Goal: Communication & Community: Answer question/provide support

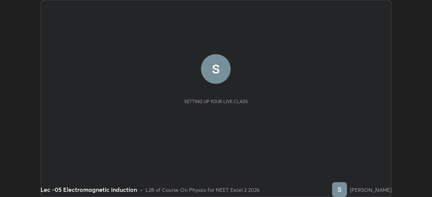
scroll to position [197, 432]
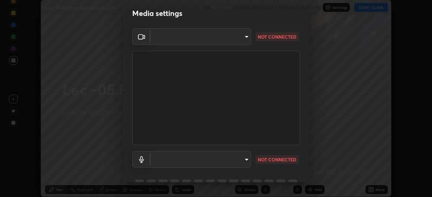
type input "df463704efc8c3d6d82446285d3d8ad2bc58552bb9147a11c789301828a3090f"
type input "communications"
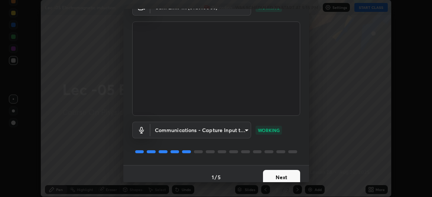
scroll to position [46, 0]
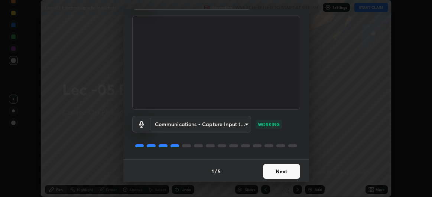
click at [278, 167] on button "Next" at bounding box center [281, 171] width 37 height 15
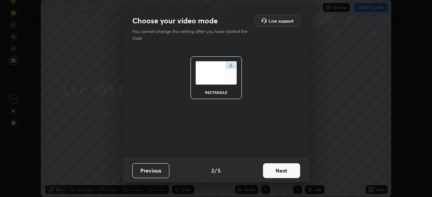
click at [279, 170] on button "Next" at bounding box center [281, 170] width 37 height 15
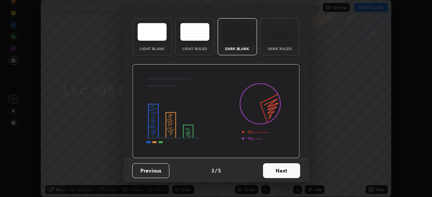
click at [278, 159] on img at bounding box center [215, 111] width 167 height 94
click at [276, 159] on img at bounding box center [215, 111] width 167 height 94
click at [275, 159] on img at bounding box center [215, 111] width 167 height 94
click at [274, 159] on img at bounding box center [215, 111] width 167 height 94
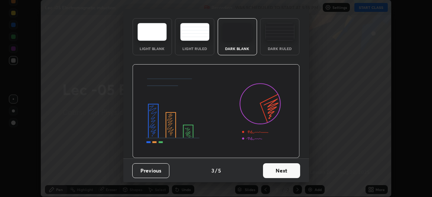
click at [276, 159] on img at bounding box center [215, 111] width 167 height 94
click at [275, 159] on img at bounding box center [215, 111] width 167 height 94
click at [276, 159] on img at bounding box center [215, 111] width 167 height 94
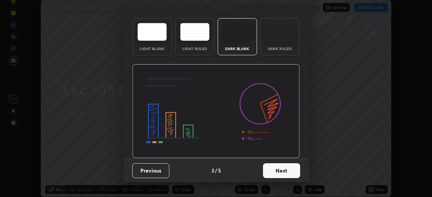
click at [274, 159] on img at bounding box center [215, 111] width 167 height 94
click at [277, 159] on img at bounding box center [215, 111] width 167 height 94
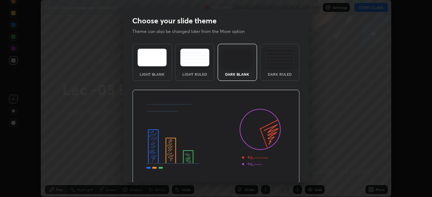
click at [276, 170] on img at bounding box center [215, 137] width 167 height 94
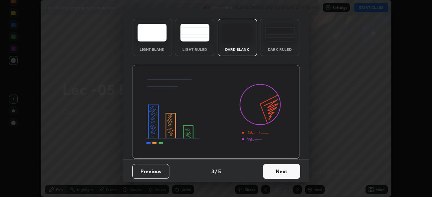
click at [278, 174] on button "Next" at bounding box center [281, 171] width 37 height 15
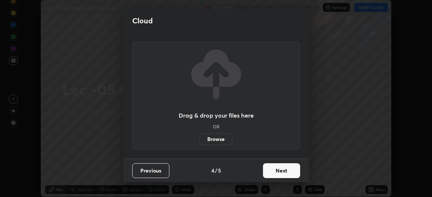
click at [276, 172] on button "Next" at bounding box center [281, 170] width 37 height 15
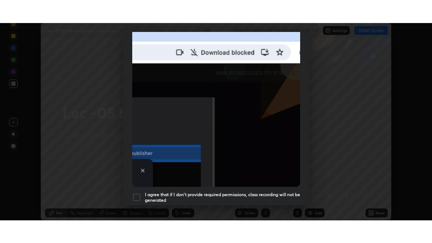
scroll to position [198, 0]
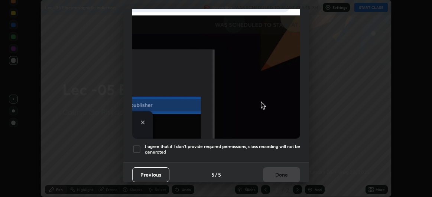
click at [137, 145] on div at bounding box center [136, 149] width 9 height 9
click at [277, 171] on button "Done" at bounding box center [281, 174] width 37 height 15
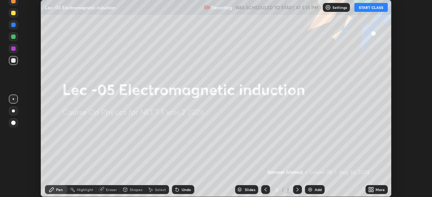
click at [372, 7] on button "START CLASS" at bounding box center [370, 7] width 33 height 9
click at [375, 186] on div "More" at bounding box center [376, 189] width 22 height 9
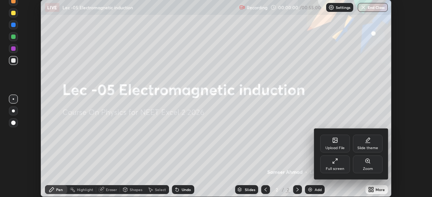
click at [331, 168] on div "Full screen" at bounding box center [335, 169] width 19 height 4
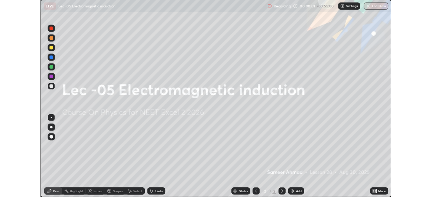
scroll to position [243, 432]
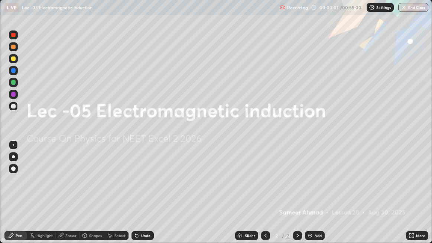
click at [314, 197] on div "Add" at bounding box center [315, 235] width 20 height 9
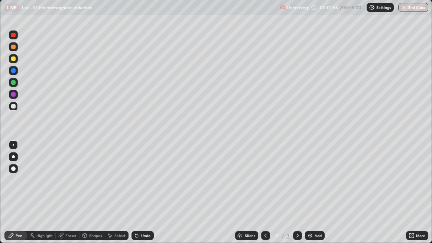
click at [313, 197] on div "Add" at bounding box center [315, 235] width 20 height 9
click at [138, 197] on icon at bounding box center [137, 235] width 6 height 6
click at [315, 197] on div "Add" at bounding box center [318, 236] width 7 height 4
click at [142, 197] on div "Undo" at bounding box center [142, 235] width 22 height 9
click at [140, 197] on div "Undo" at bounding box center [142, 235] width 22 height 9
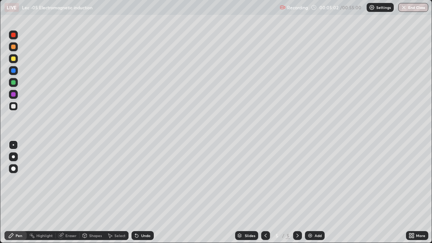
click at [139, 197] on icon at bounding box center [137, 235] width 6 height 6
click at [139, 197] on div "Undo" at bounding box center [142, 235] width 22 height 9
click at [265, 197] on icon at bounding box center [266, 235] width 6 height 6
click at [297, 197] on icon at bounding box center [297, 235] width 6 height 6
click at [300, 197] on div at bounding box center [297, 235] width 9 height 9
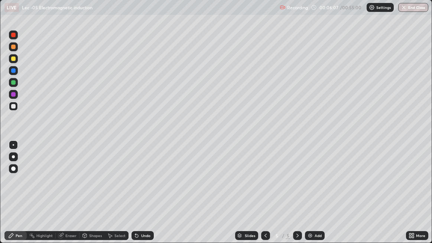
click at [316, 197] on div "Add" at bounding box center [318, 236] width 7 height 4
click at [69, 197] on div "Eraser" at bounding box center [70, 236] width 11 height 4
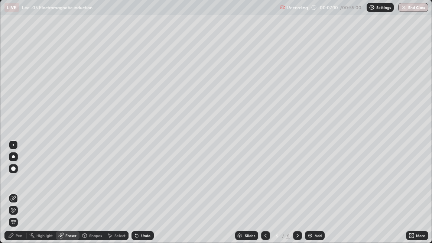
click at [14, 197] on icon at bounding box center [11, 235] width 6 height 6
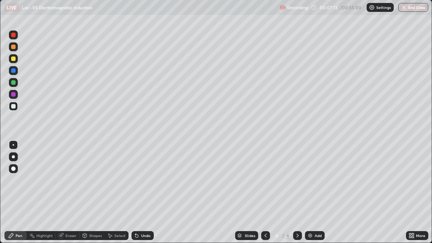
click at [144, 197] on div "Undo" at bounding box center [145, 236] width 9 height 4
click at [147, 197] on div "Undo" at bounding box center [145, 236] width 9 height 4
click at [71, 197] on div "Eraser" at bounding box center [70, 236] width 11 height 4
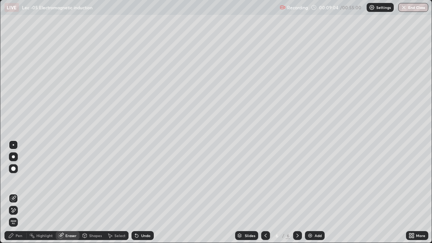
click at [16, 197] on div "Pen" at bounding box center [19, 236] width 7 height 4
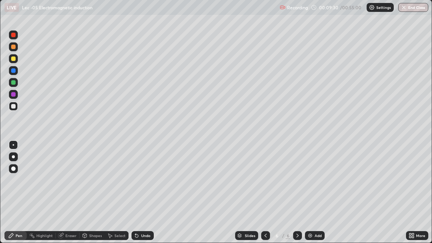
click at [315, 197] on div "Add" at bounding box center [318, 236] width 7 height 4
click at [140, 197] on div "Undo" at bounding box center [142, 235] width 22 height 9
click at [141, 197] on div "Undo" at bounding box center [145, 236] width 9 height 4
click at [313, 197] on div "Add" at bounding box center [315, 235] width 20 height 9
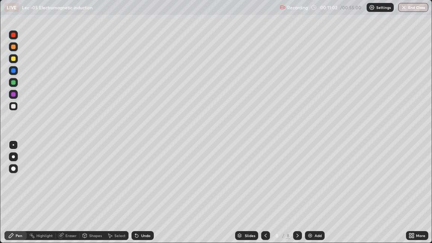
click at [13, 106] on div at bounding box center [13, 106] width 4 height 4
click at [265, 197] on icon at bounding box center [266, 235] width 6 height 6
click at [265, 197] on icon at bounding box center [265, 236] width 2 height 4
click at [264, 197] on icon at bounding box center [265, 236] width 2 height 4
click at [296, 197] on icon at bounding box center [297, 235] width 6 height 6
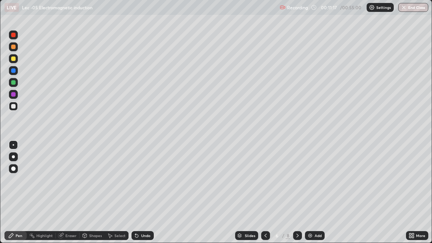
click at [297, 197] on icon at bounding box center [297, 235] width 6 height 6
click at [296, 197] on icon at bounding box center [297, 236] width 2 height 4
click at [68, 197] on div "Eraser" at bounding box center [68, 235] width 24 height 9
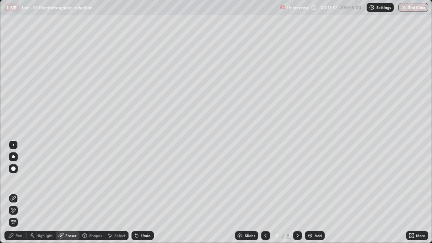
click at [17, 197] on div "Pen" at bounding box center [19, 236] width 7 height 4
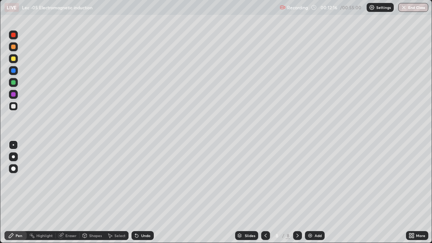
click at [120, 197] on div "Select" at bounding box center [119, 236] width 11 height 4
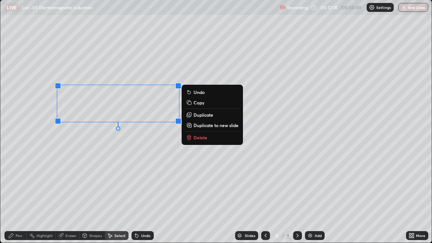
click at [197, 136] on p "Delete" at bounding box center [200, 137] width 14 height 6
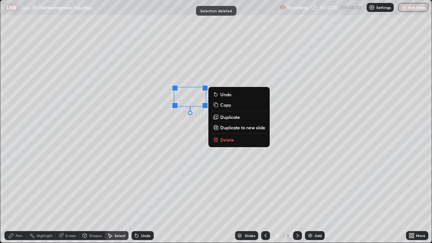
click at [170, 132] on div "0 ° Undo Copy Duplicate Duplicate to new slide Delete" at bounding box center [216, 121] width 432 height 242
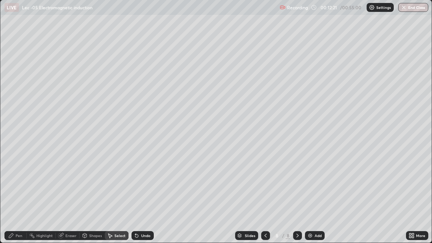
click at [14, 197] on div "Pen" at bounding box center [15, 235] width 22 height 9
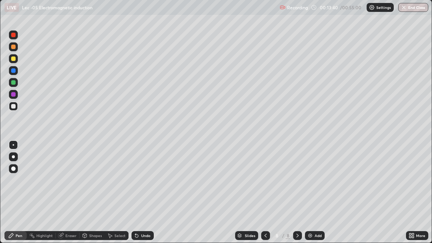
click at [116, 197] on div "Select" at bounding box center [119, 236] width 11 height 4
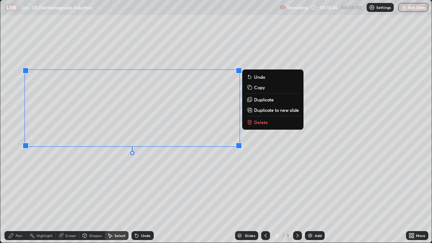
click at [11, 197] on icon at bounding box center [11, 235] width 6 height 6
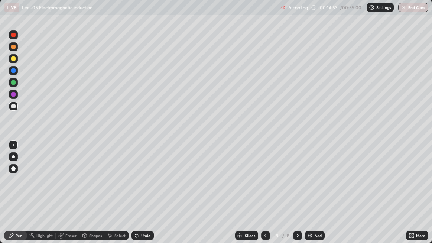
click at [319, 197] on div "Add" at bounding box center [318, 236] width 7 height 4
click at [312, 197] on img at bounding box center [310, 235] width 6 height 6
click at [143, 197] on div "Undo" at bounding box center [145, 236] width 9 height 4
click at [137, 197] on icon at bounding box center [136, 235] width 3 height 3
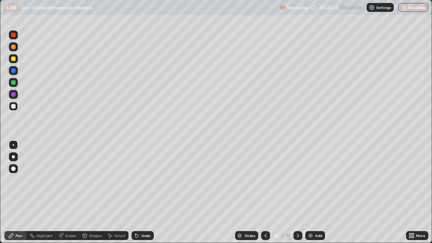
click at [143, 197] on div "Undo" at bounding box center [145, 236] width 9 height 4
click at [313, 197] on div "Add" at bounding box center [315, 235] width 20 height 9
click at [150, 197] on div "Undo" at bounding box center [142, 235] width 22 height 9
click at [316, 197] on div "Add" at bounding box center [315, 235] width 20 height 9
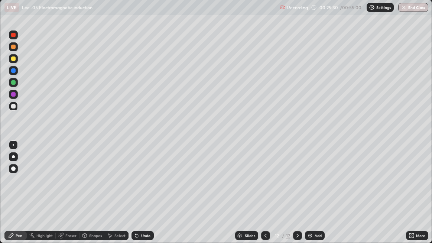
click at [14, 106] on div at bounding box center [13, 106] width 4 height 4
click at [117, 197] on div "Select" at bounding box center [119, 236] width 11 height 4
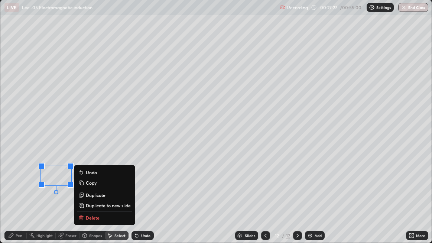
click at [16, 197] on div "Erase all" at bounding box center [13, 122] width 18 height 214
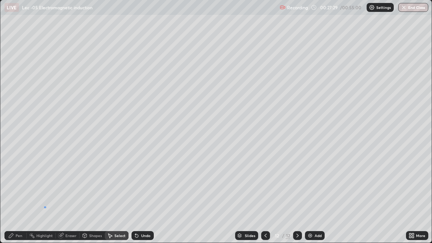
click at [44, 197] on div "0 ° Undo Copy Duplicate Duplicate to new slide Delete" at bounding box center [216, 121] width 432 height 242
click at [16, 197] on div "Pen" at bounding box center [19, 236] width 7 height 4
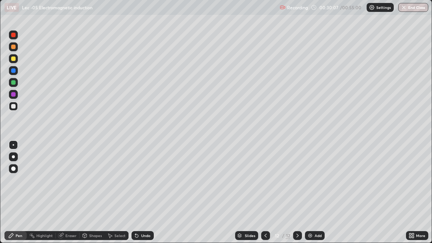
click at [144, 197] on div "Undo" at bounding box center [145, 236] width 9 height 4
click at [143, 197] on div "Undo" at bounding box center [142, 235] width 22 height 9
click at [144, 197] on div "Undo" at bounding box center [142, 235] width 22 height 9
click at [143, 197] on div "Undo" at bounding box center [142, 235] width 22 height 9
click at [316, 197] on div "Add" at bounding box center [318, 236] width 7 height 4
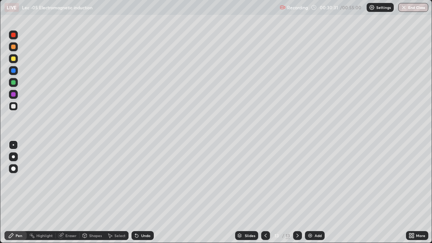
click at [16, 105] on div at bounding box center [13, 106] width 9 height 9
click at [139, 197] on div "Undo" at bounding box center [142, 235] width 22 height 9
click at [140, 197] on div "Undo" at bounding box center [142, 235] width 22 height 9
click at [117, 197] on div "Select" at bounding box center [119, 236] width 11 height 4
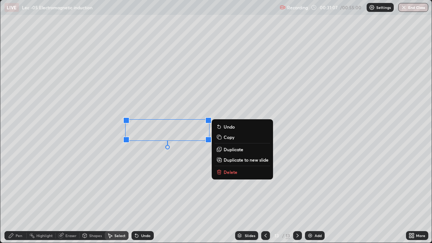
click at [17, 197] on div "Pen" at bounding box center [19, 236] width 7 height 4
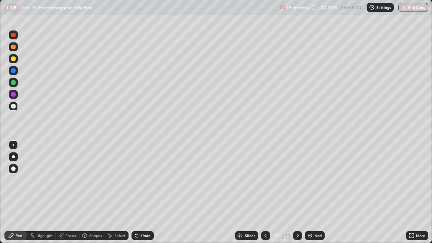
click at [139, 197] on div "Undo" at bounding box center [142, 235] width 22 height 9
click at [118, 197] on div "Select" at bounding box center [119, 236] width 11 height 4
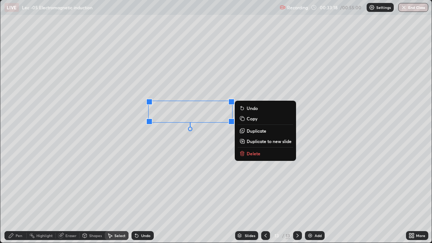
click at [14, 197] on div "Pen" at bounding box center [15, 235] width 22 height 9
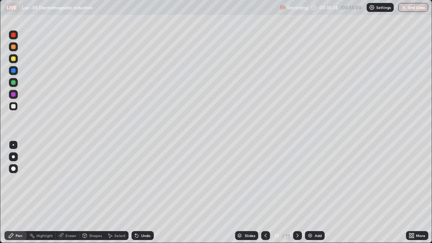
click at [118, 197] on div "Select" at bounding box center [119, 236] width 11 height 4
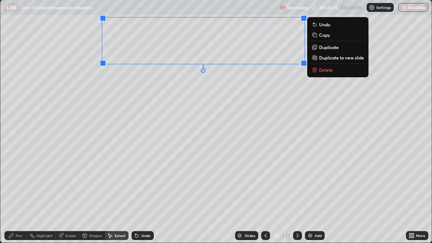
click at [326, 56] on p "Duplicate to new slide" at bounding box center [341, 58] width 45 height 6
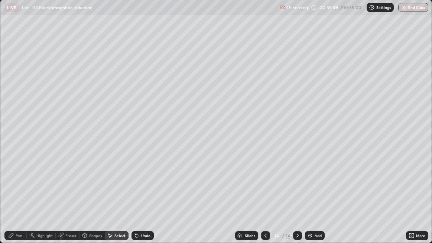
click at [15, 197] on div "Pen" at bounding box center [15, 235] width 22 height 9
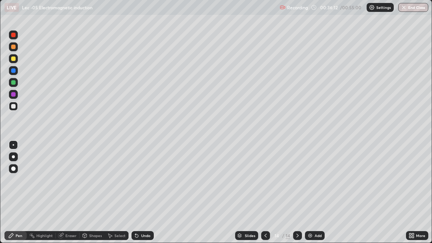
click at [68, 197] on div "Eraser" at bounding box center [70, 236] width 11 height 4
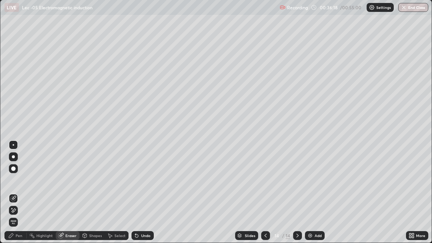
click at [16, 197] on div "Pen" at bounding box center [19, 236] width 7 height 4
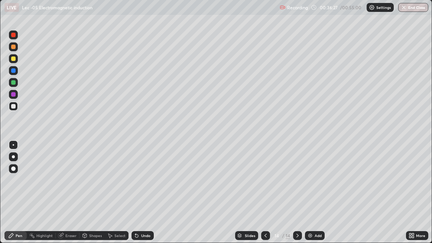
click at [141, 197] on div "Undo" at bounding box center [145, 236] width 9 height 4
click at [118, 197] on div "Select" at bounding box center [117, 235] width 24 height 9
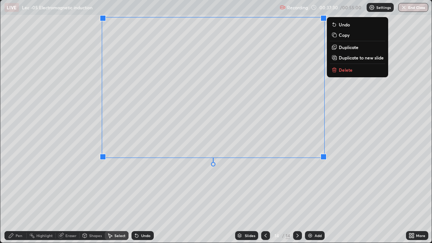
click at [344, 71] on p "Delete" at bounding box center [346, 70] width 14 height 6
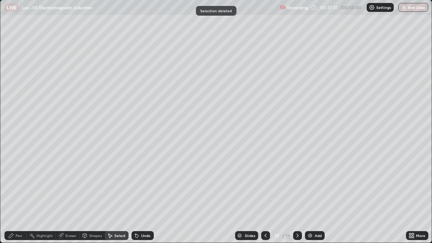
click at [265, 197] on icon at bounding box center [266, 235] width 6 height 6
click at [296, 197] on icon at bounding box center [297, 236] width 2 height 4
click at [16, 197] on div "Pen" at bounding box center [15, 235] width 22 height 9
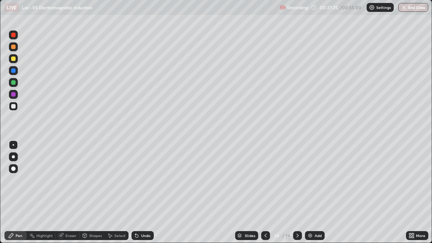
click at [16, 109] on div at bounding box center [13, 106] width 9 height 9
click at [114, 197] on div "Select" at bounding box center [119, 236] width 11 height 4
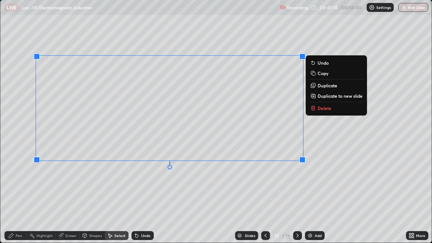
click at [15, 197] on div "Pen" at bounding box center [15, 235] width 22 height 9
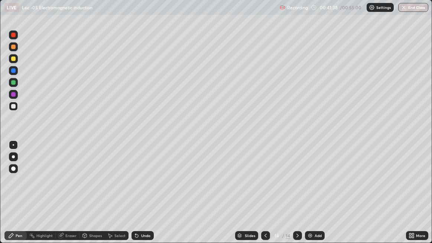
click at [68, 197] on div "Eraser" at bounding box center [70, 236] width 11 height 4
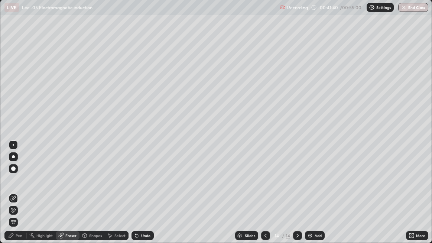
click at [12, 197] on icon at bounding box center [11, 235] width 6 height 6
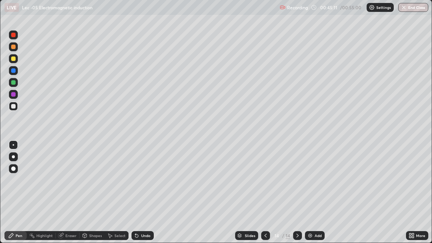
click at [316, 197] on div "Add" at bounding box center [318, 236] width 7 height 4
click at [318, 197] on div "Add" at bounding box center [318, 236] width 7 height 4
click at [317, 197] on div "Add" at bounding box center [318, 236] width 7 height 4
click at [143, 197] on div "Undo" at bounding box center [142, 235] width 22 height 9
click at [141, 197] on div "Undo" at bounding box center [142, 235] width 22 height 9
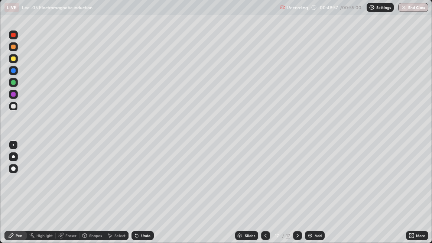
click at [140, 197] on div "Undo" at bounding box center [142, 235] width 22 height 9
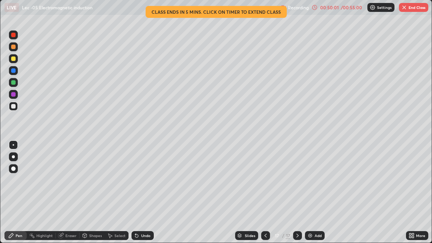
click at [145, 197] on div "Undo" at bounding box center [145, 236] width 9 height 4
click at [145, 197] on div "Undo" at bounding box center [142, 235] width 22 height 9
click at [144, 197] on div "Undo" at bounding box center [145, 236] width 9 height 4
click at [147, 197] on div "Undo" at bounding box center [142, 235] width 22 height 9
click at [144, 197] on div "Undo" at bounding box center [142, 235] width 22 height 9
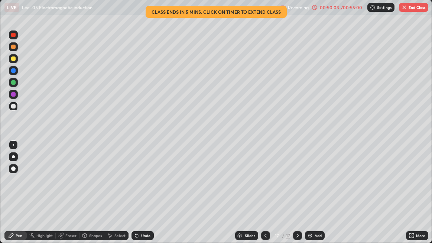
click at [145, 197] on div "Undo" at bounding box center [142, 235] width 22 height 9
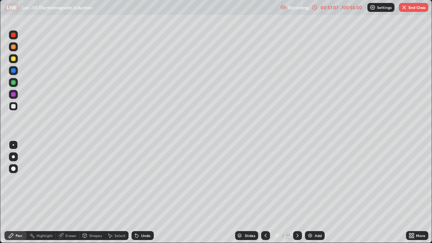
click at [317, 197] on div "Add" at bounding box center [318, 236] width 7 height 4
click at [145, 197] on div "Undo" at bounding box center [145, 236] width 9 height 4
click at [143, 197] on div "Undo" at bounding box center [145, 236] width 9 height 4
click at [143, 197] on div "Undo" at bounding box center [142, 235] width 22 height 9
click at [143, 197] on div "Undo" at bounding box center [145, 236] width 9 height 4
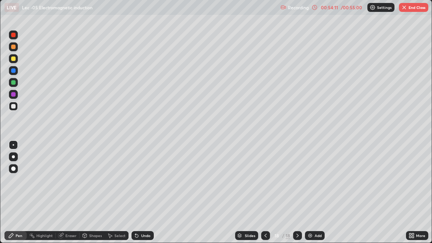
click at [141, 197] on div "Undo" at bounding box center [145, 236] width 9 height 4
click at [140, 197] on div "Undo" at bounding box center [142, 235] width 22 height 9
click at [138, 197] on icon at bounding box center [137, 235] width 6 height 6
click at [135, 197] on icon at bounding box center [135, 234] width 1 height 1
click at [139, 197] on icon at bounding box center [137, 235] width 6 height 6
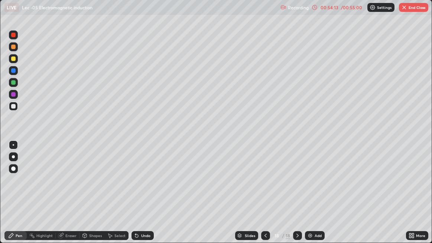
click at [145, 197] on div "Undo" at bounding box center [145, 236] width 9 height 4
click at [143, 197] on div "Undo" at bounding box center [145, 236] width 9 height 4
click at [414, 6] on button "End Class" at bounding box center [413, 7] width 29 height 9
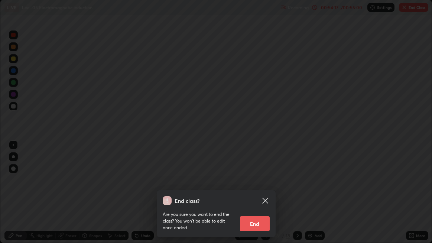
click at [254, 197] on button "End" at bounding box center [255, 223] width 30 height 15
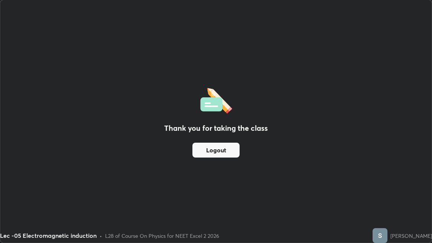
click at [226, 148] on button "Logout" at bounding box center [215, 150] width 47 height 15
click at [362, 121] on div "Thank you for taking the class Logout" at bounding box center [215, 121] width 431 height 242
click at [214, 152] on button "Logout" at bounding box center [215, 150] width 47 height 15
click at [225, 153] on button "Logout" at bounding box center [215, 150] width 47 height 15
click at [368, 170] on div "Thank you for taking the class Logout" at bounding box center [215, 121] width 431 height 242
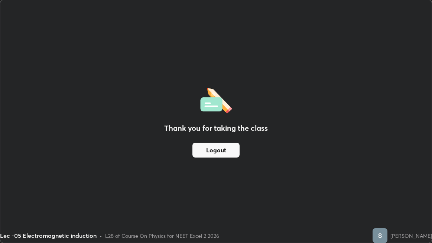
click at [231, 151] on button "Logout" at bounding box center [215, 150] width 47 height 15
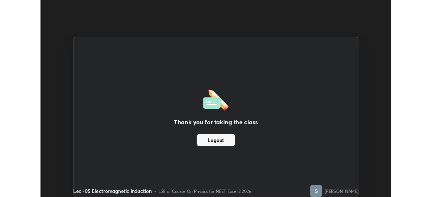
scroll to position [36938, 36703]
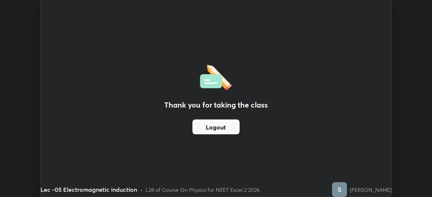
click at [291, 66] on div "Thank you for taking the class Logout" at bounding box center [216, 98] width 350 height 197
